Goal: Navigation & Orientation: Find specific page/section

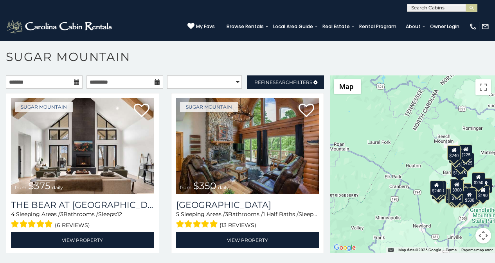
scroll to position [3, 0]
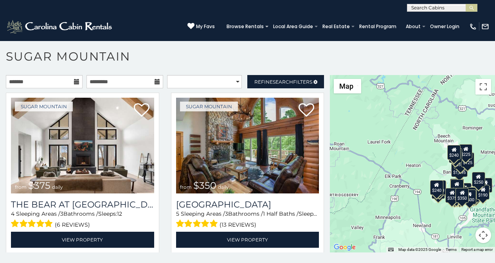
click at [22, 261] on div "**********" at bounding box center [247, 156] width 495 height 217
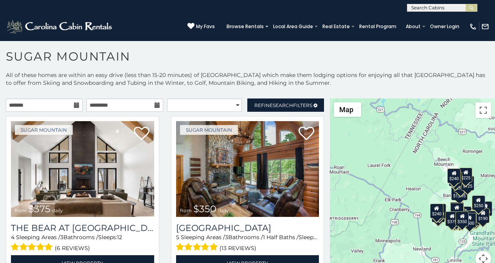
scroll to position [0, 0]
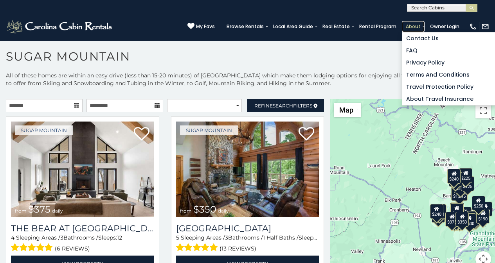
click at [422, 26] on link "About" at bounding box center [413, 26] width 23 height 11
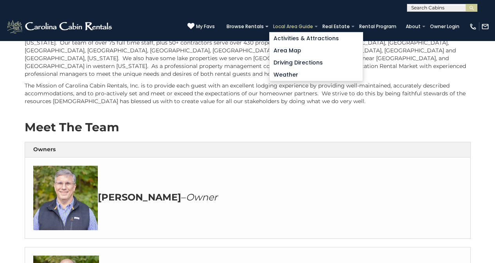
scroll to position [65, 0]
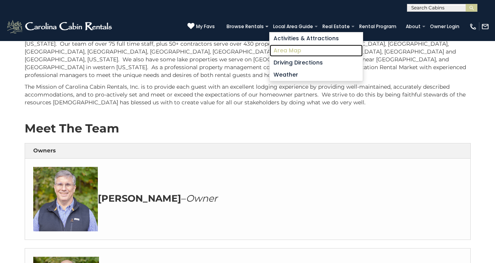
click at [307, 45] on link "Area Map" at bounding box center [316, 51] width 93 height 12
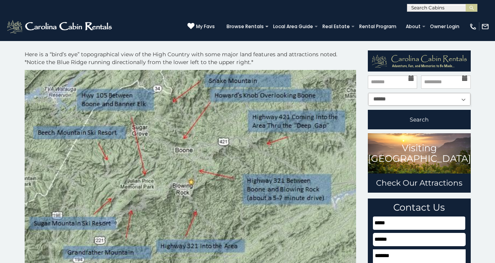
scroll to position [582, 0]
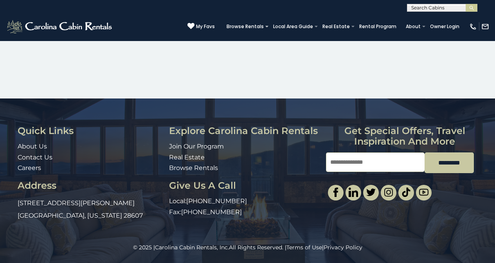
click at [378, 199] on ul at bounding box center [381, 193] width 106 height 16
click at [391, 261] on div "© 2025 | Carolina Cabin Rentals, Inc. All Rights Reserved. | Terms of Use | Pri…" at bounding box center [247, 254] width 495 height 20
click at [382, 262] on div "© 2025 | Carolina Cabin Rentals, Inc. All Rights Reserved. | Terms of Use | Pri…" at bounding box center [247, 254] width 495 height 20
click at [392, 261] on div "© 2025 | Carolina Cabin Rentals, Inc. All Rights Reserved. | Terms of Use | Pri…" at bounding box center [247, 254] width 495 height 20
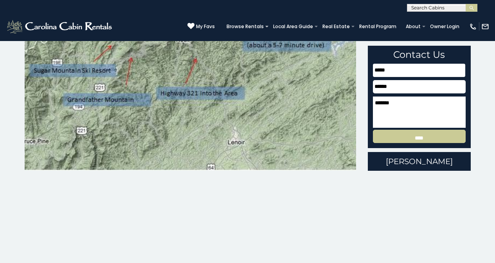
scroll to position [175, 0]
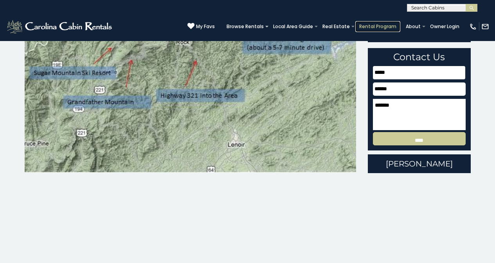
click at [389, 24] on link "Rental Program" at bounding box center [377, 26] width 45 height 11
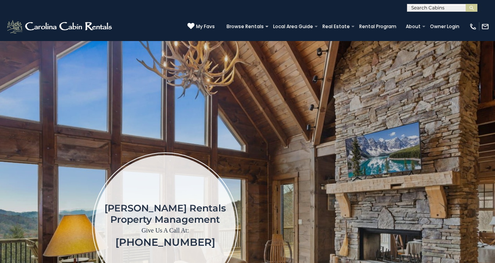
click at [391, 2] on div "**********" at bounding box center [247, 6] width 495 height 12
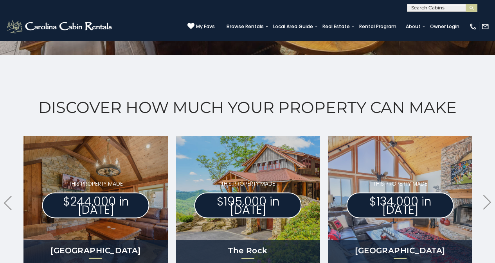
scroll to position [359, 0]
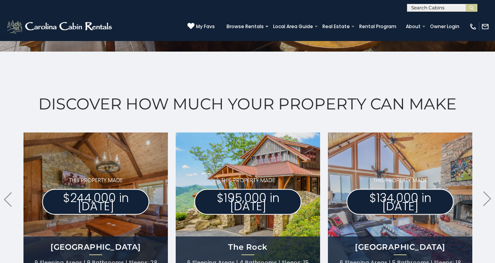
click at [190, 169] on img at bounding box center [264, 201] width 194 height 151
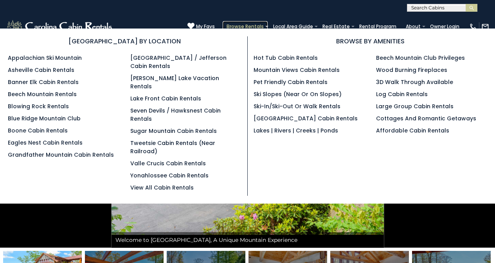
click at [262, 28] on link "Browse Rentals" at bounding box center [245, 26] width 45 height 11
